Goal: Navigation & Orientation: Find specific page/section

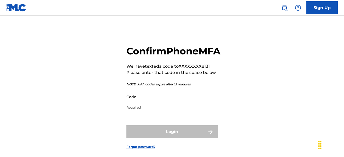
click at [154, 104] on input "Code" at bounding box center [170, 96] width 88 height 15
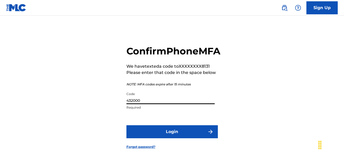
type input "432000"
click at [166, 139] on button "Login" at bounding box center [171, 132] width 91 height 13
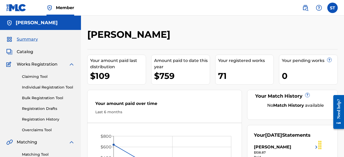
click at [26, 53] on span "Catalog" at bounding box center [25, 52] width 16 height 6
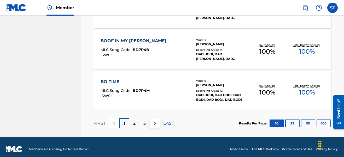
scroll to position [453, 0]
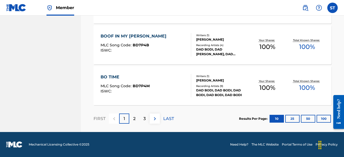
click at [132, 120] on div "2" at bounding box center [134, 119] width 10 height 10
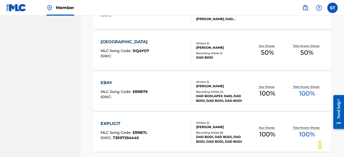
scroll to position [438, 0]
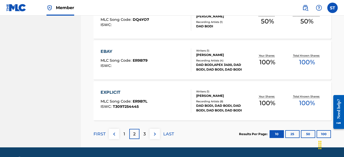
click at [144, 134] on p "3" at bounding box center [144, 134] width 2 height 6
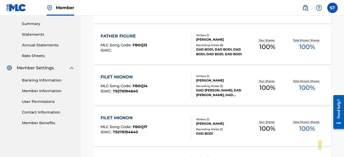
click at [335, 67] on div "Catalog Register Work SearchWithCriteria9f1cc842-f60e-4e42-a6ce-d2a0619e885d Wo…" at bounding box center [212, 148] width 250 height 544
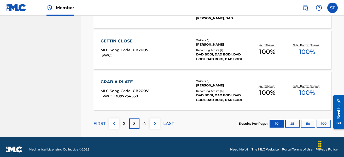
scroll to position [453, 0]
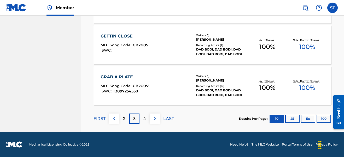
click at [143, 119] on div "4" at bounding box center [144, 119] width 10 height 10
click at [144, 120] on p "5" at bounding box center [144, 119] width 2 height 6
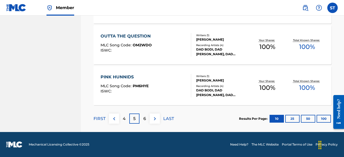
click at [146, 119] on div "6" at bounding box center [144, 119] width 10 height 10
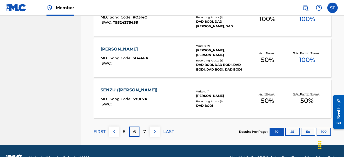
scroll to position [443, 0]
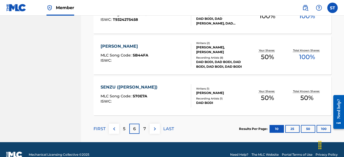
click at [146, 129] on div "7" at bounding box center [144, 129] width 10 height 10
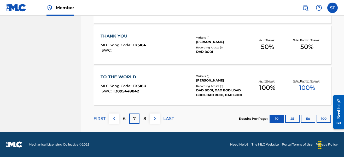
scroll to position [443, 0]
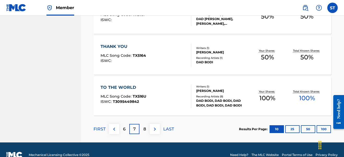
click at [148, 129] on div "8" at bounding box center [144, 129] width 10 height 10
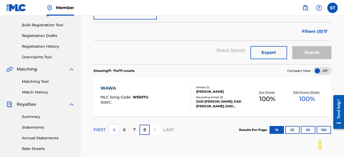
scroll to position [72, 0]
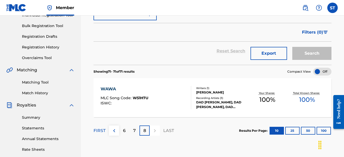
click at [123, 130] on p "6" at bounding box center [124, 131] width 3 height 6
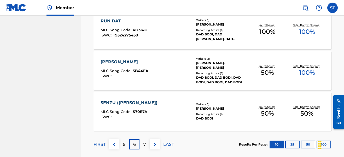
scroll to position [453, 0]
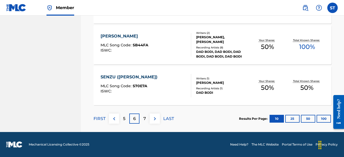
click at [121, 120] on div "5" at bounding box center [124, 119] width 10 height 10
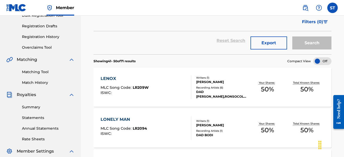
scroll to position [51, 0]
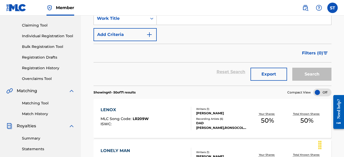
click at [312, 74] on div "Search" at bounding box center [310, 72] width 42 height 19
click at [314, 70] on div "Search" at bounding box center [310, 72] width 42 height 19
click at [194, 73] on div "Reset Search Export Search" at bounding box center [212, 72] width 238 height 19
click at [311, 74] on div "Search" at bounding box center [310, 72] width 42 height 19
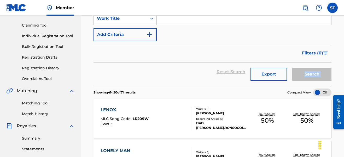
click at [311, 74] on div "Search" at bounding box center [310, 72] width 42 height 19
click at [319, 80] on div "Search" at bounding box center [310, 72] width 42 height 19
click at [316, 71] on div "Search" at bounding box center [310, 72] width 42 height 19
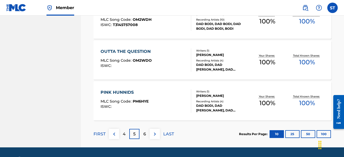
scroll to position [453, 0]
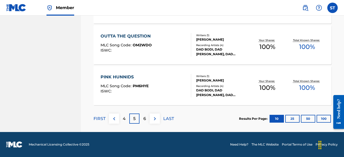
click at [123, 120] on p "4" at bounding box center [124, 119] width 3 height 6
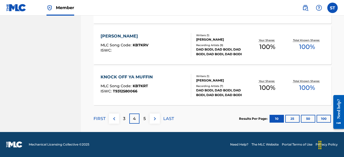
click at [122, 117] on div "3" at bounding box center [124, 119] width 10 height 10
click at [124, 118] on p "2" at bounding box center [124, 119] width 2 height 6
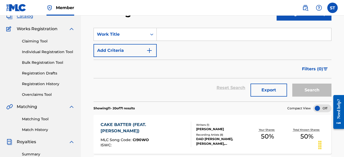
scroll to position [15, 0]
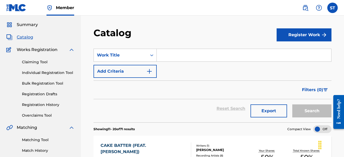
click at [71, 51] on img at bounding box center [71, 50] width 6 height 6
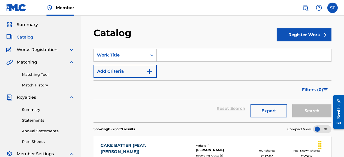
click at [70, 51] on img at bounding box center [71, 50] width 6 height 6
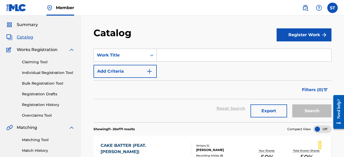
click at [41, 91] on div "Claiming Tool Individual Registration Tool Bulk Registration Tool Registration …" at bounding box center [40, 85] width 68 height 65
click at [42, 94] on link "Registration Drafts" at bounding box center [48, 94] width 53 height 5
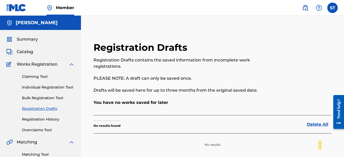
click at [27, 42] on span "Summary" at bounding box center [27, 39] width 21 height 6
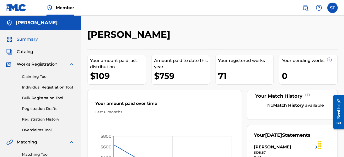
click at [298, 24] on div "[PERSON_NAME] Your amount paid last distribution $109 Amount paid to date this …" at bounding box center [212, 157] width 263 height 283
click at [26, 53] on span "Catalog" at bounding box center [25, 52] width 16 height 6
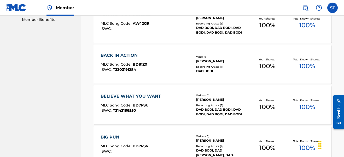
scroll to position [271, 0]
